Goal: Information Seeking & Learning: Check status

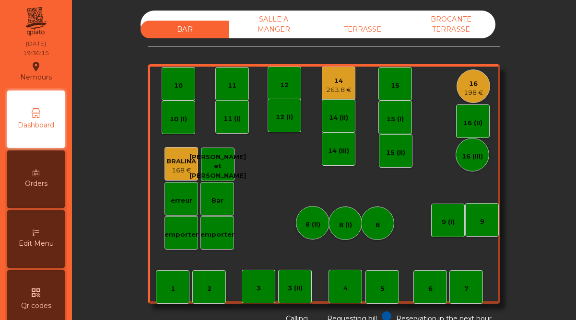
click at [338, 82] on div "14" at bounding box center [338, 81] width 25 height 10
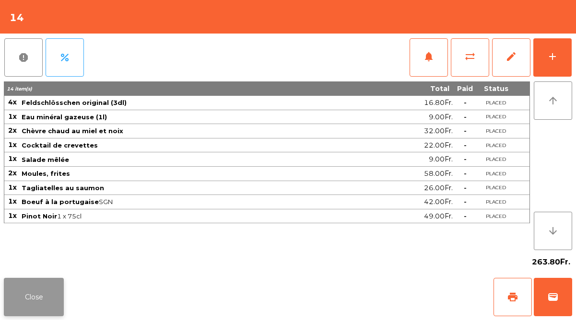
click at [30, 299] on button "Close" at bounding box center [34, 297] width 60 height 38
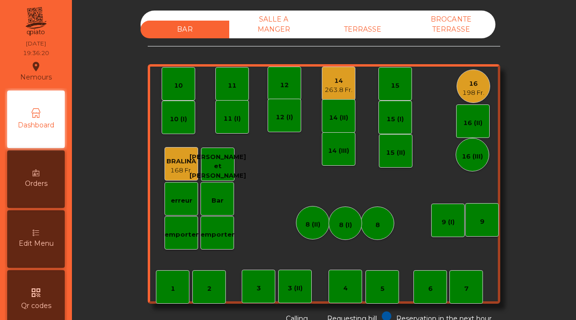
click at [466, 92] on div "198 Fr." at bounding box center [473, 93] width 22 height 10
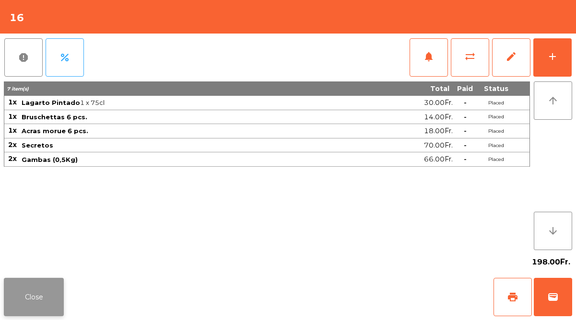
click at [43, 285] on button "Close" at bounding box center [34, 297] width 60 height 38
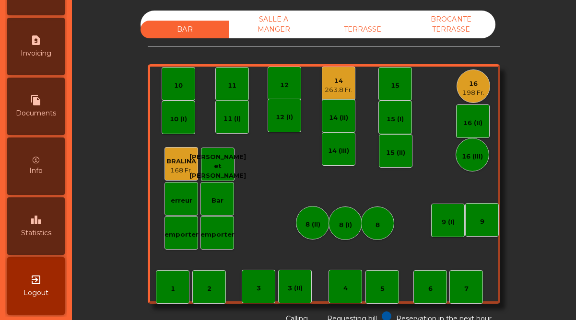
click at [40, 235] on span "Statistics" at bounding box center [36, 233] width 30 height 10
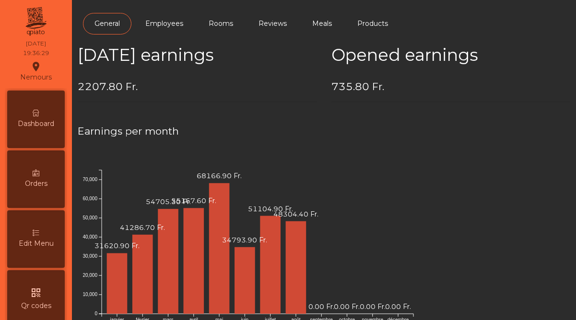
click at [45, 127] on span "Dashboard" at bounding box center [36, 124] width 36 height 10
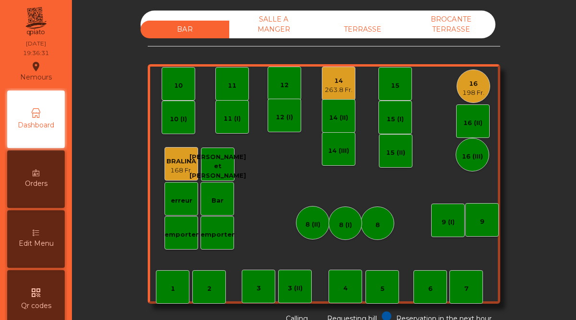
click at [379, 24] on div "TERRASSE" at bounding box center [362, 30] width 89 height 18
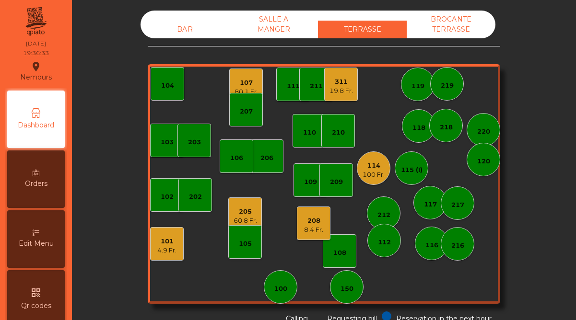
click at [375, 167] on div "114" at bounding box center [374, 166] width 22 height 10
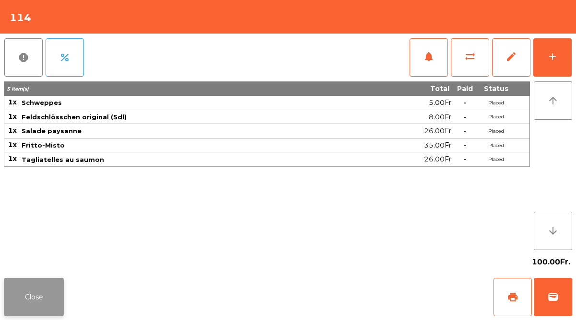
click at [32, 290] on button "Close" at bounding box center [34, 297] width 60 height 38
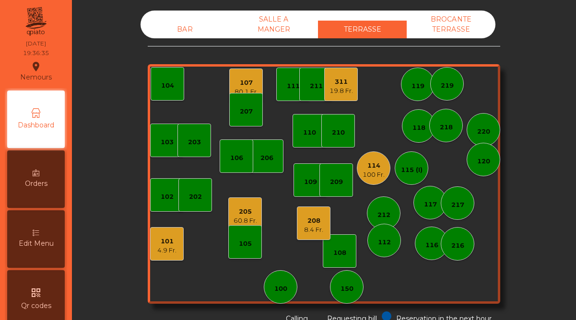
click at [239, 212] on div "205" at bounding box center [245, 212] width 23 height 10
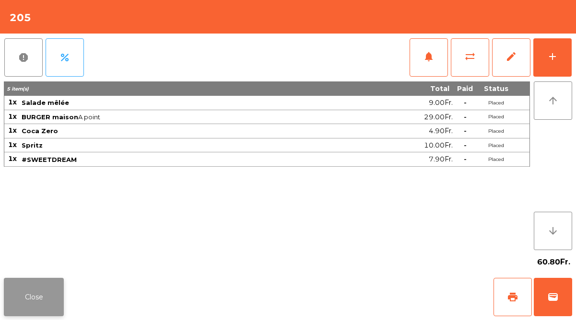
click at [45, 283] on button "Close" at bounding box center [34, 297] width 60 height 38
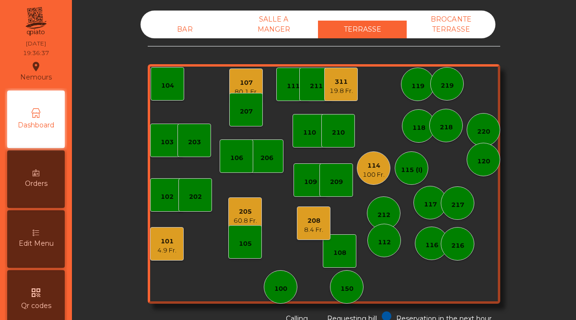
click at [313, 217] on div "208" at bounding box center [313, 221] width 19 height 10
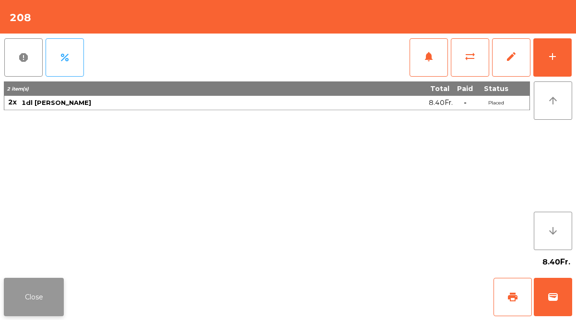
click at [36, 292] on button "Close" at bounding box center [34, 297] width 60 height 38
